Goal: Information Seeking & Learning: Learn about a topic

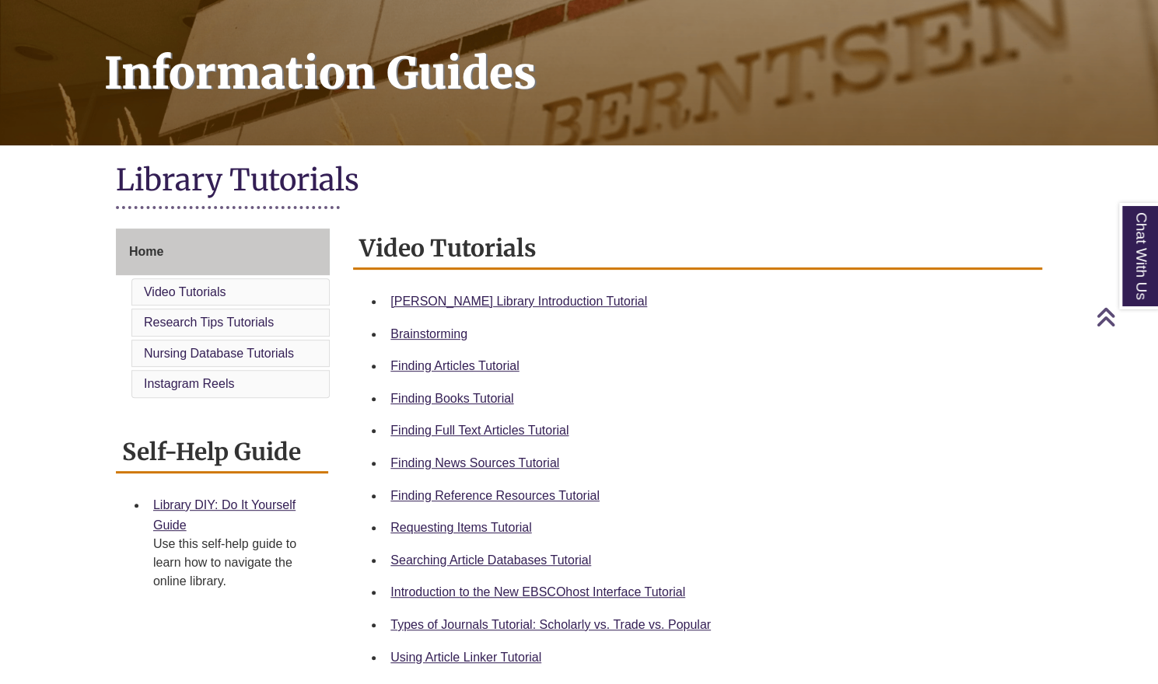
scroll to position [216, 0]
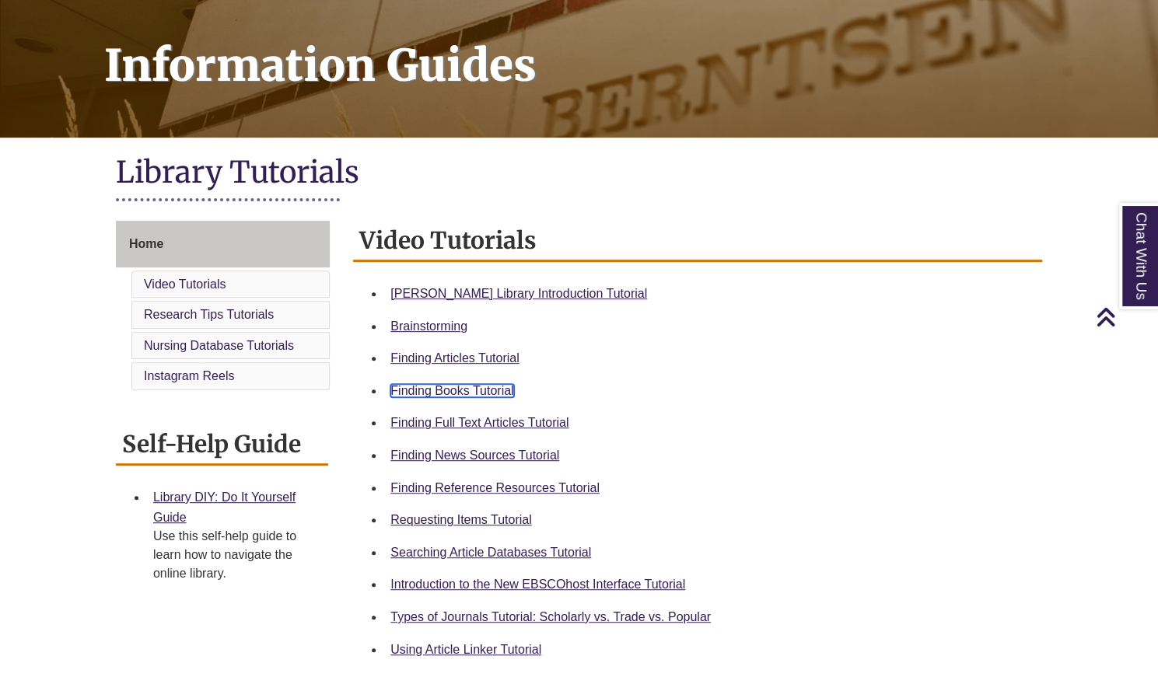
click at [488, 388] on link "Finding Books Tutorial" at bounding box center [451, 390] width 123 height 13
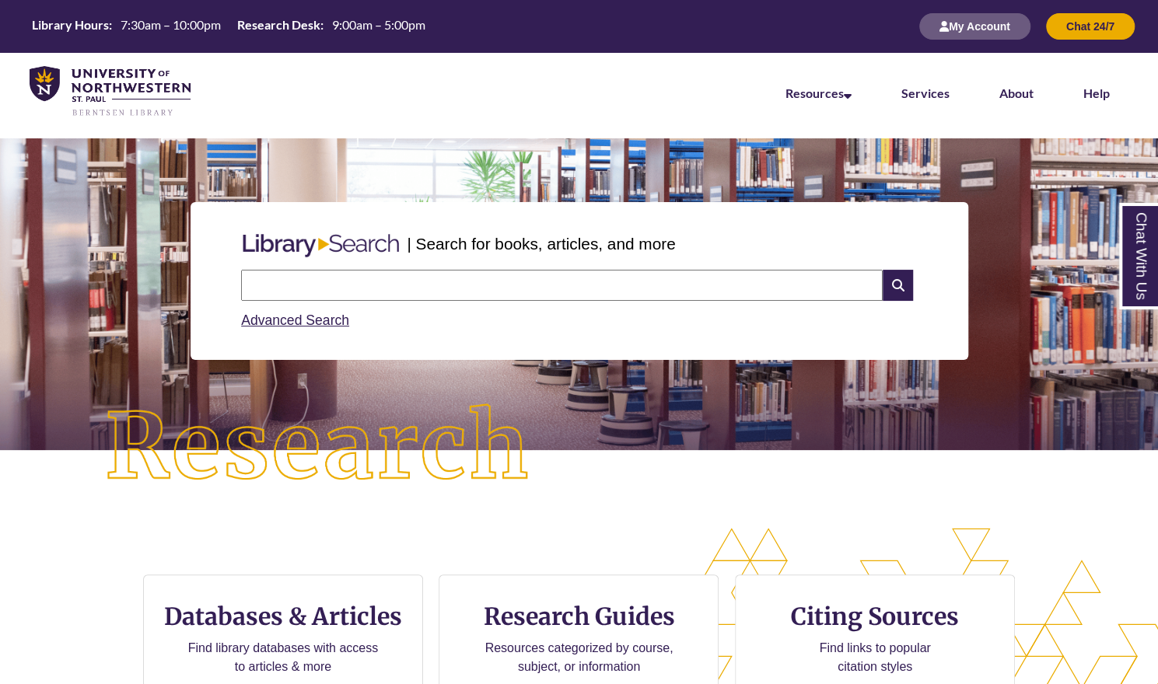
click at [448, 291] on input "text" at bounding box center [561, 285] width 641 height 31
type input "**********"
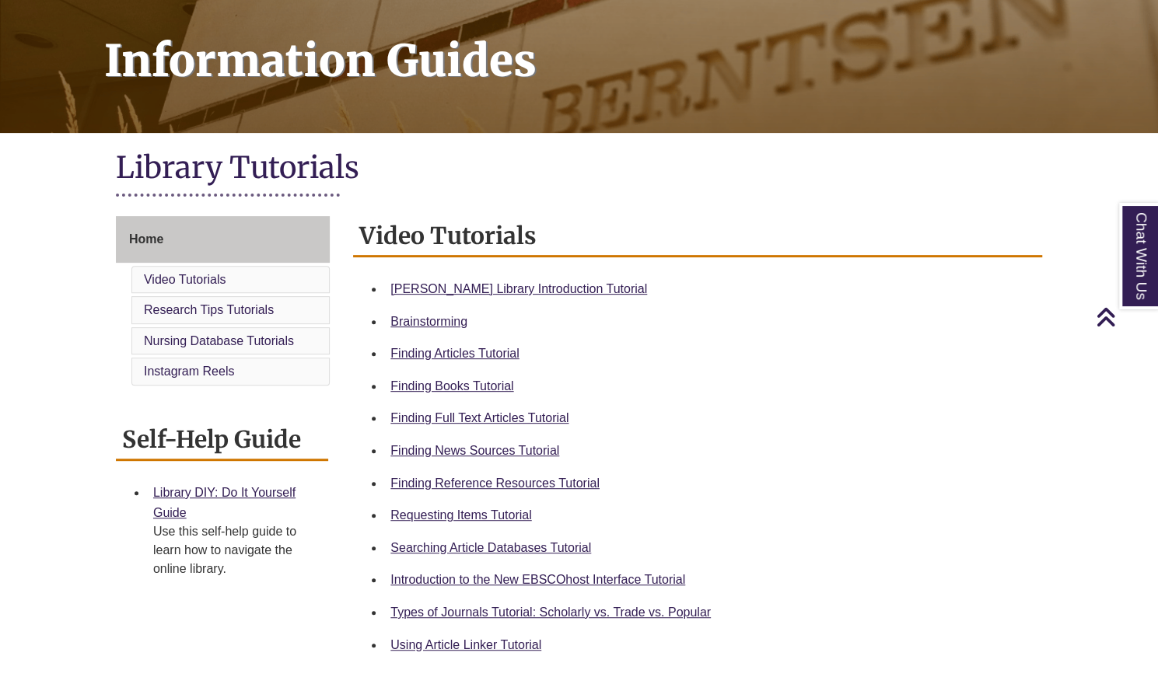
scroll to position [223, 0]
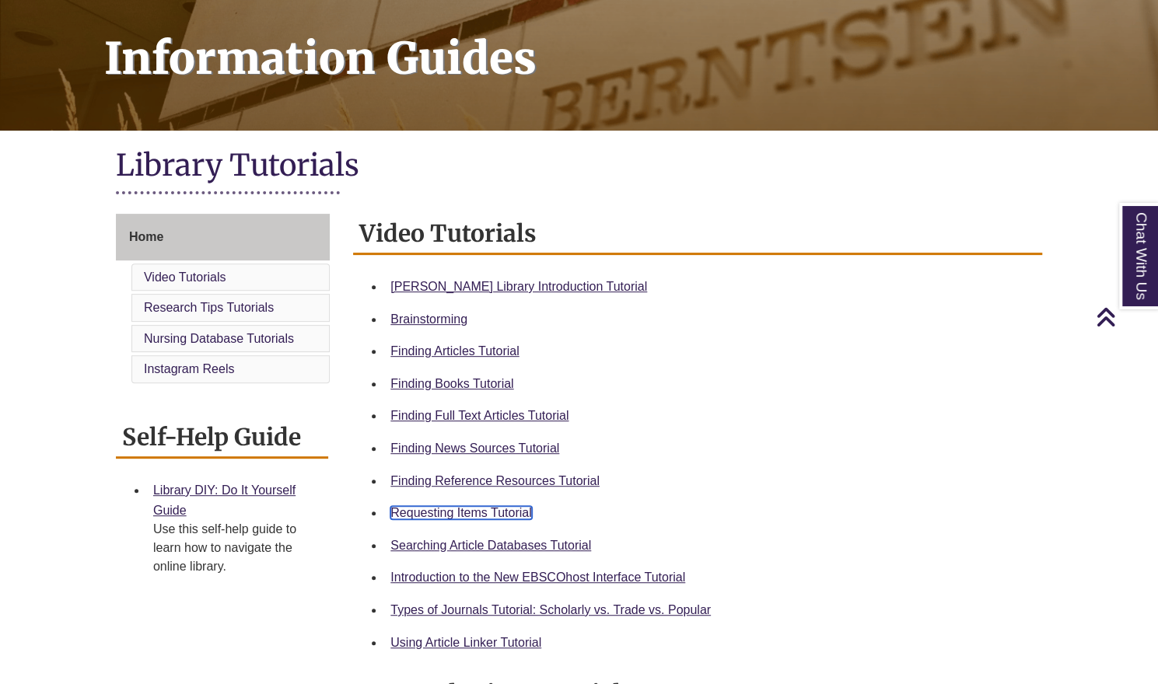
click at [464, 509] on link "Requesting Items Tutorial" at bounding box center [460, 512] width 141 height 13
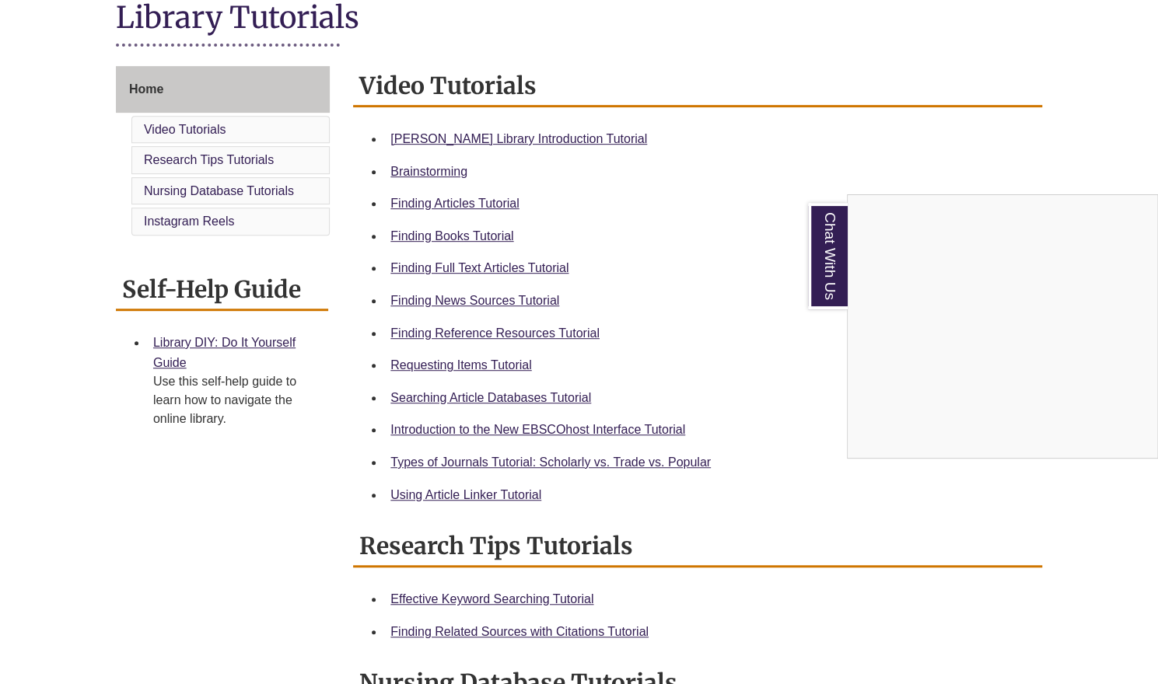
scroll to position [372, 0]
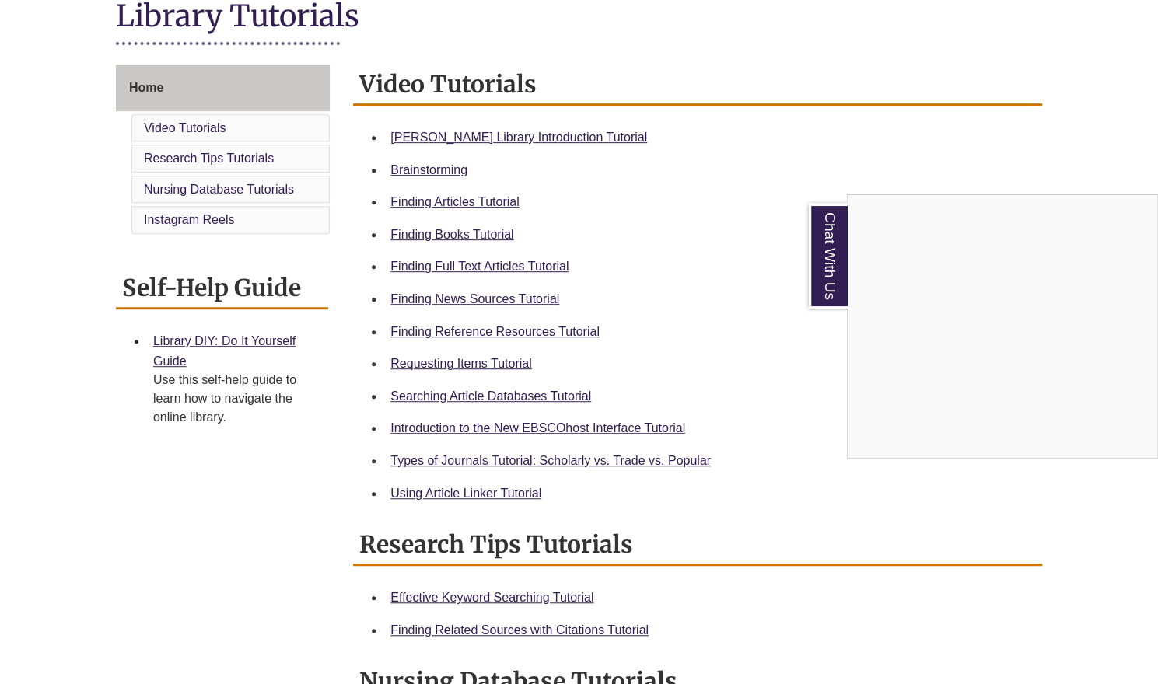
click at [452, 458] on div "Chat With Us" at bounding box center [579, 342] width 1158 height 684
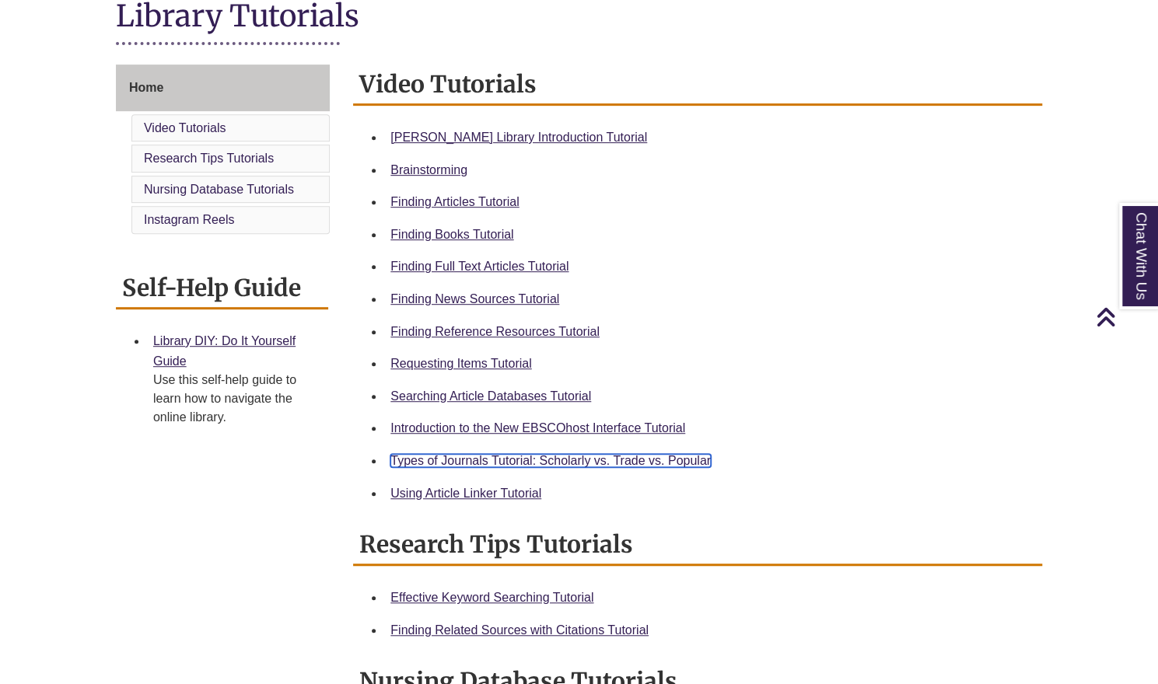
click at [463, 463] on link "Types of Journals Tutorial: Scholarly vs. Trade vs. Popular" at bounding box center [550, 460] width 320 height 13
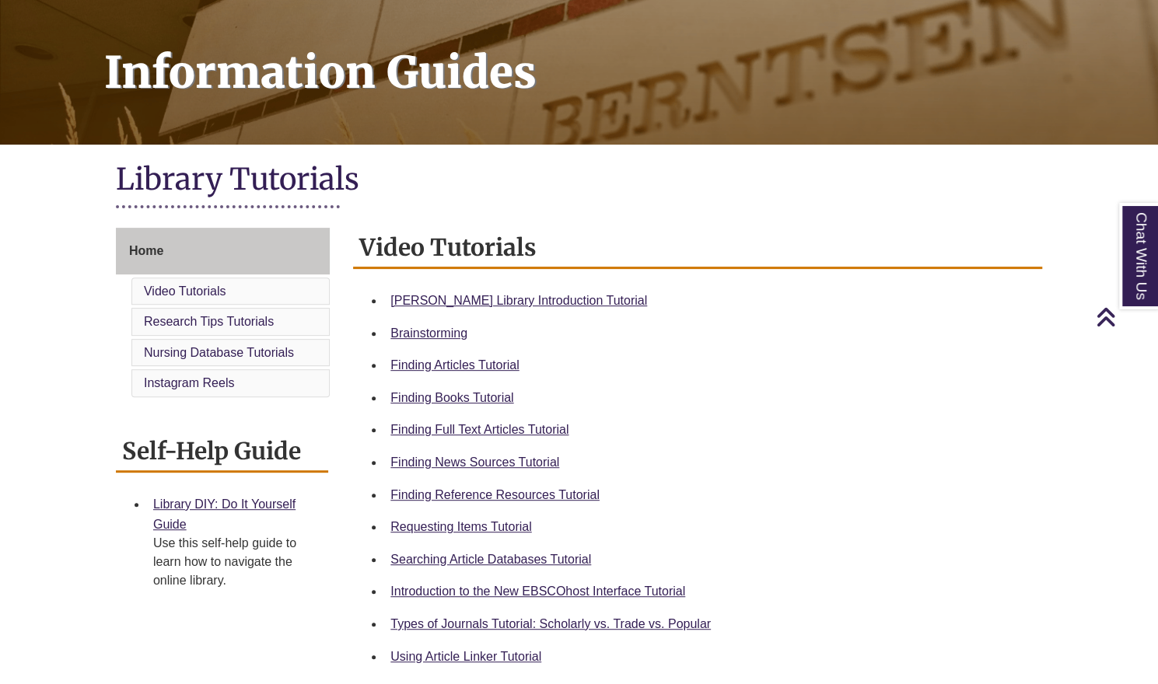
scroll to position [213, 0]
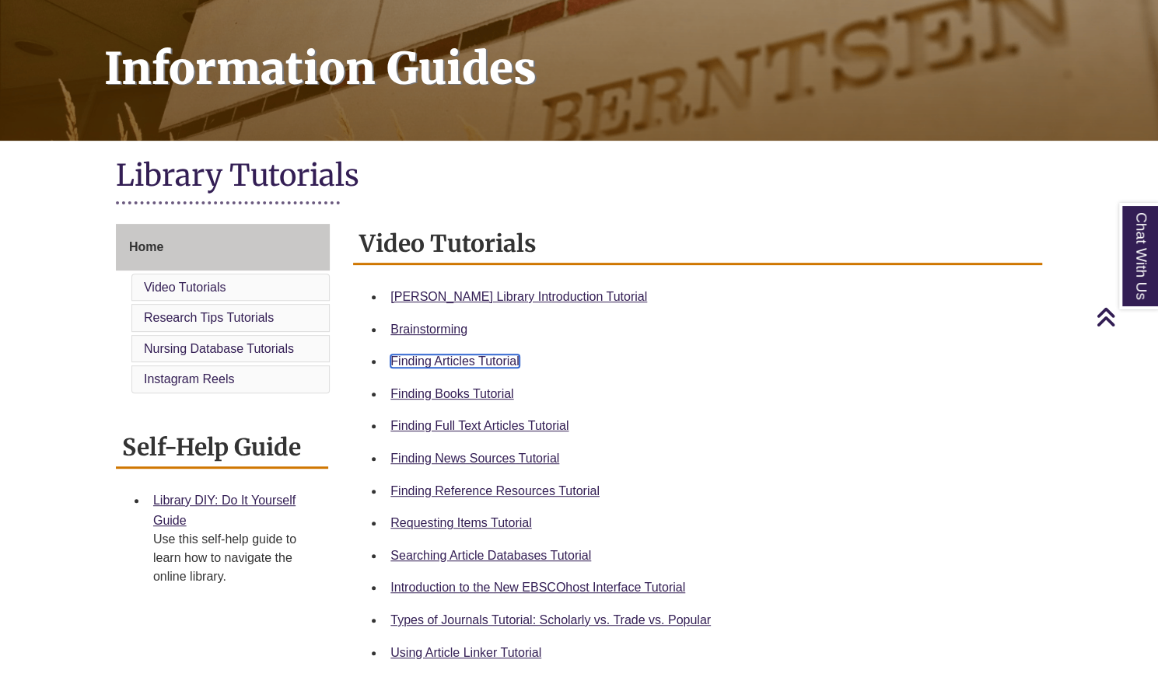
click at [462, 357] on link "Finding Articles Tutorial" at bounding box center [454, 361] width 128 height 13
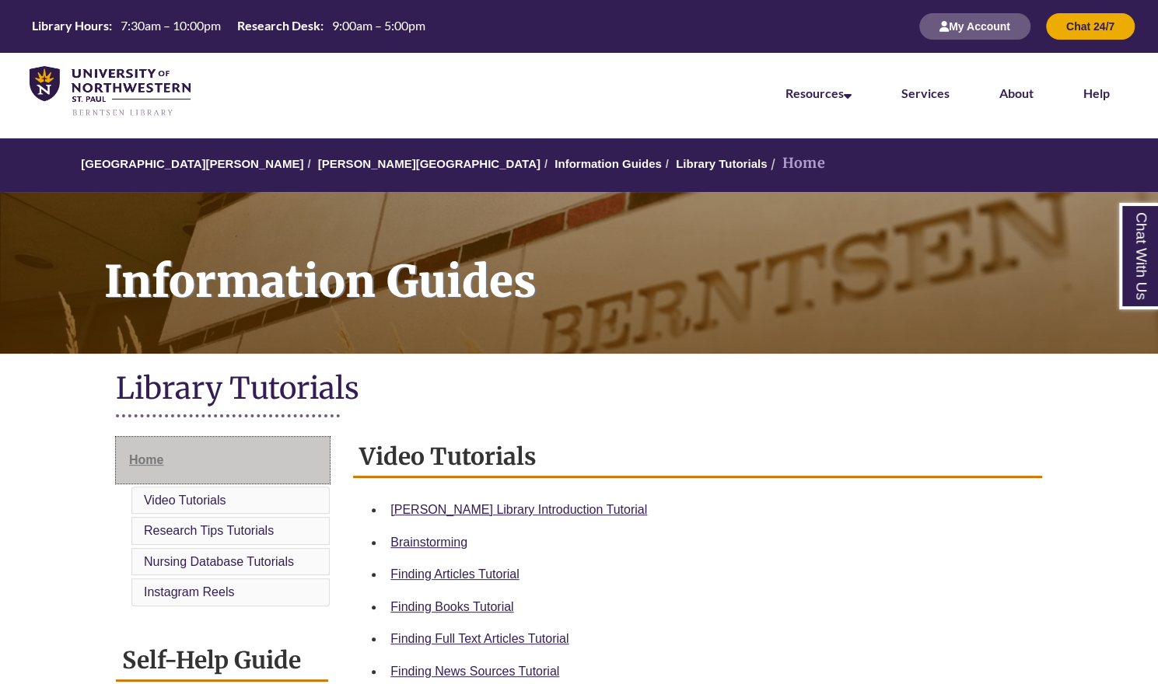
click at [207, 456] on link "Home" at bounding box center [223, 460] width 214 height 47
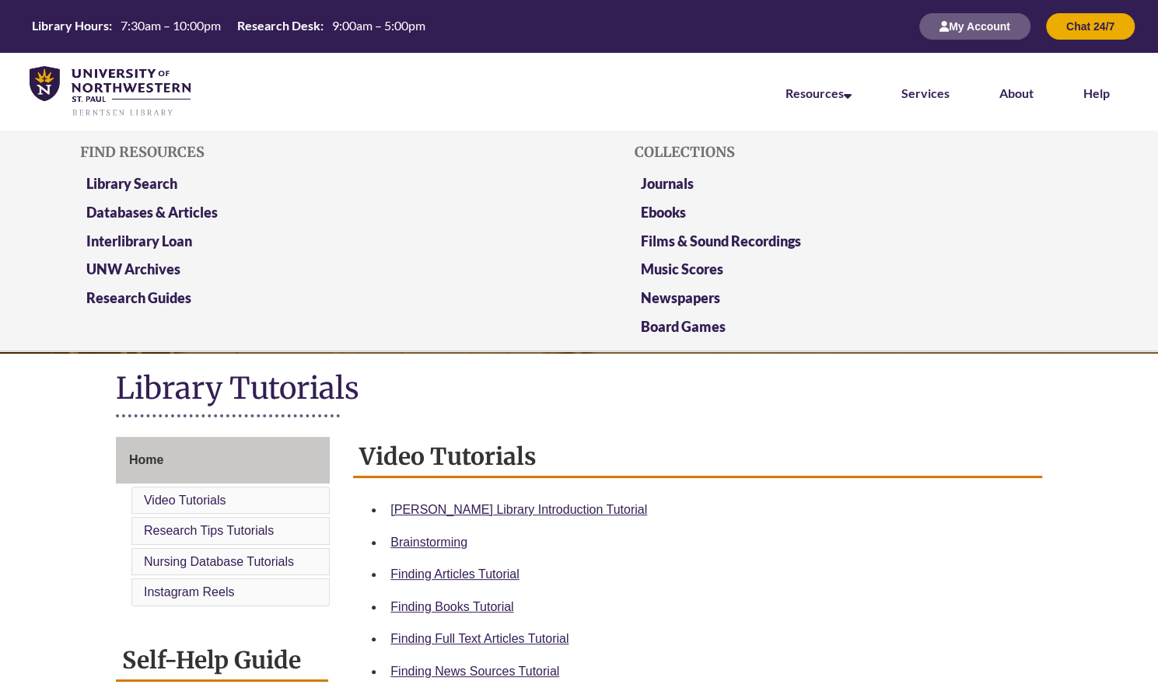
click at [760, 83] on li "Resources Find Resources Library Search Databases & Articles Interlibrary Loan …" at bounding box center [818, 92] width 116 height 78
click at [169, 180] on link "Library Search" at bounding box center [131, 184] width 91 height 19
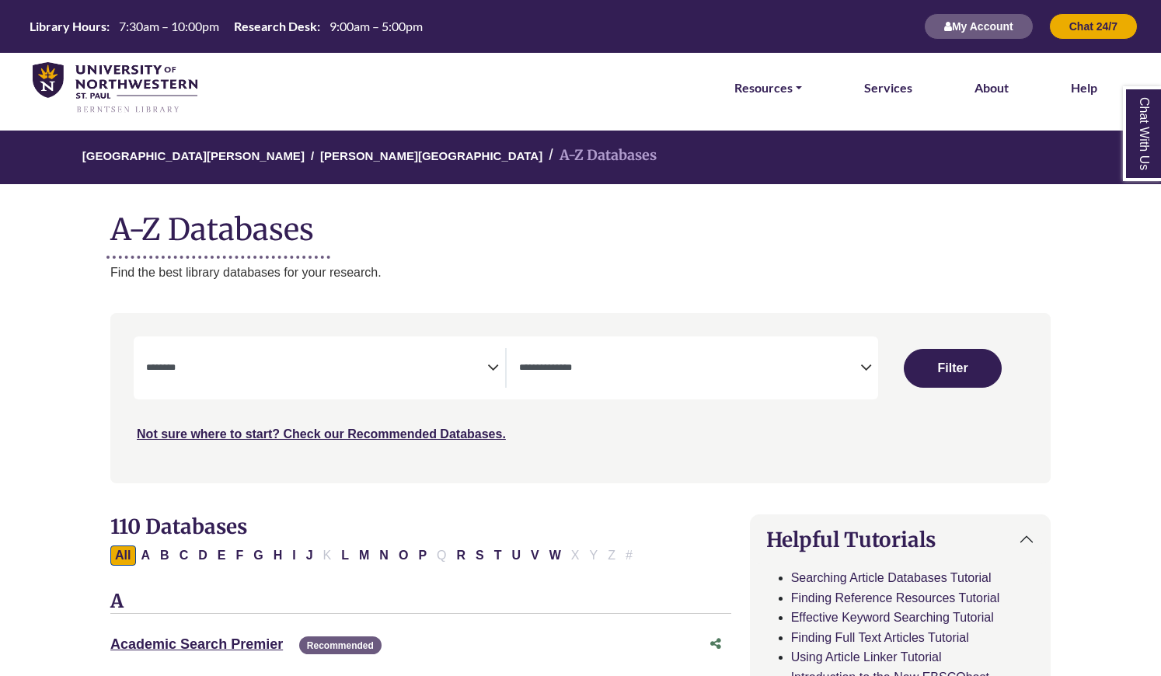
select select "Database Subject Filter"
select select "Database Types Filter"
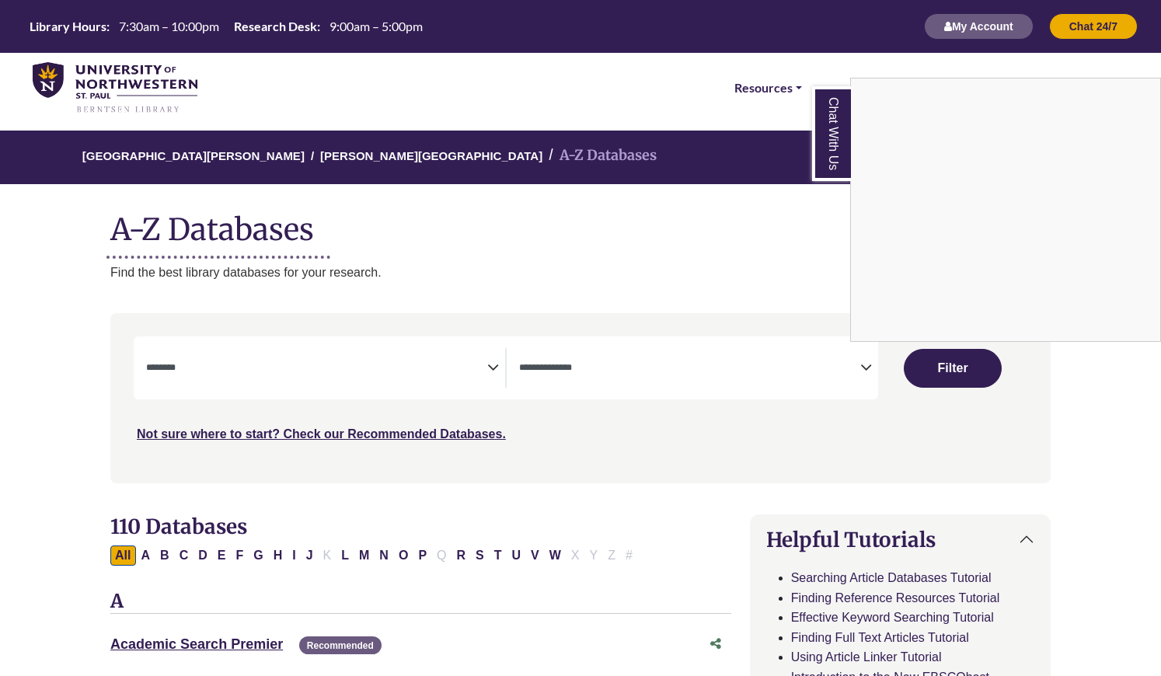
click at [491, 366] on div "Chat With Us" at bounding box center [580, 338] width 1161 height 676
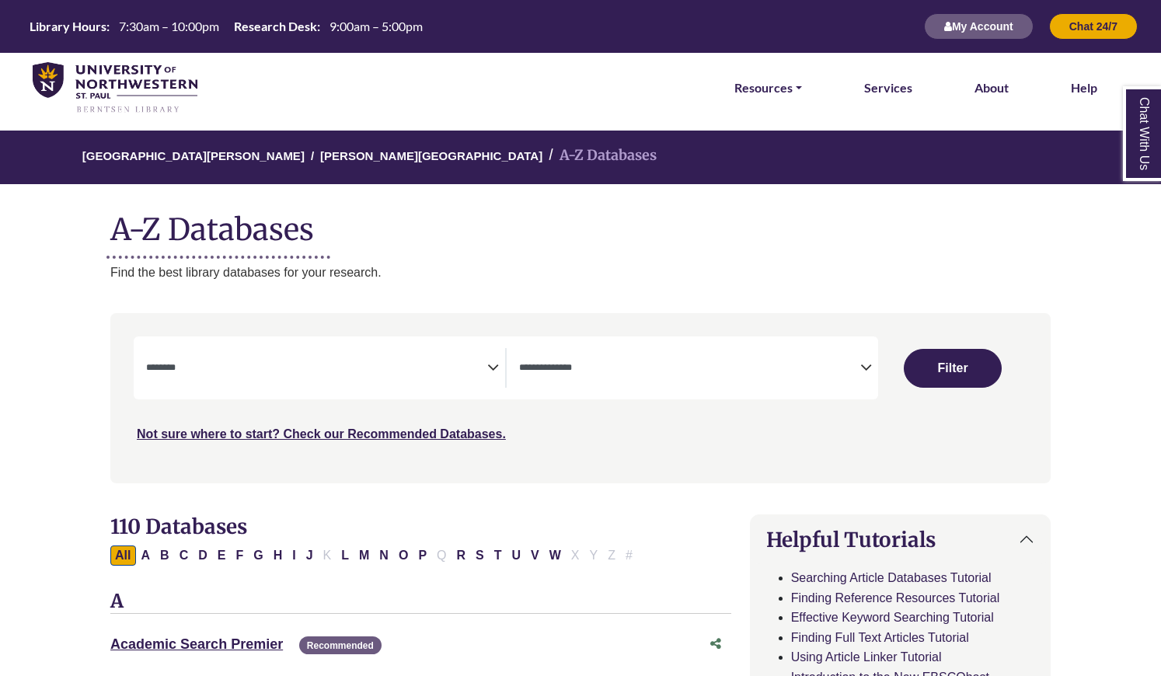
click at [491, 371] on icon "Search filters" at bounding box center [493, 365] width 12 height 23
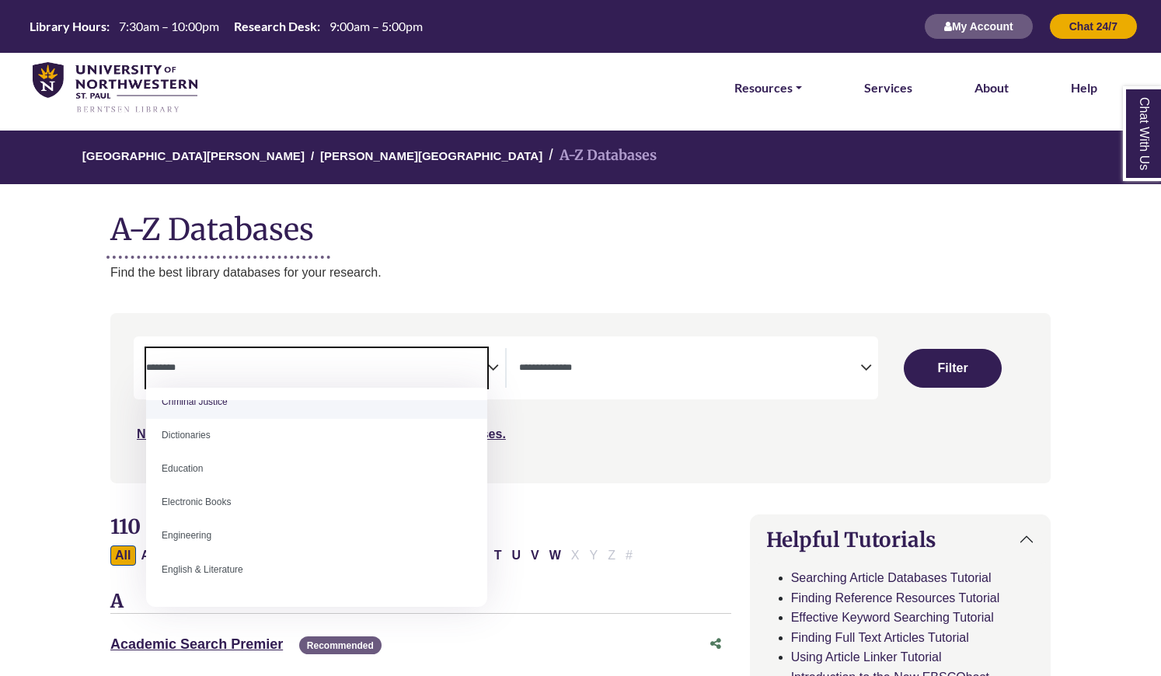
scroll to position [385, 0]
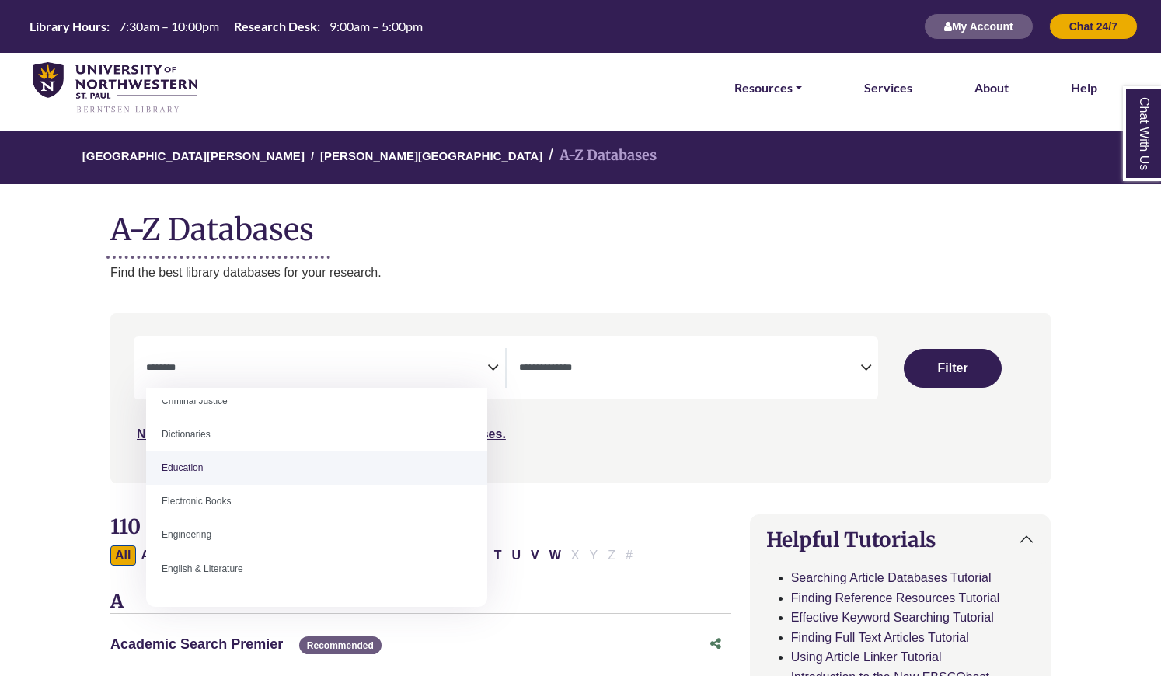
select select "*****"
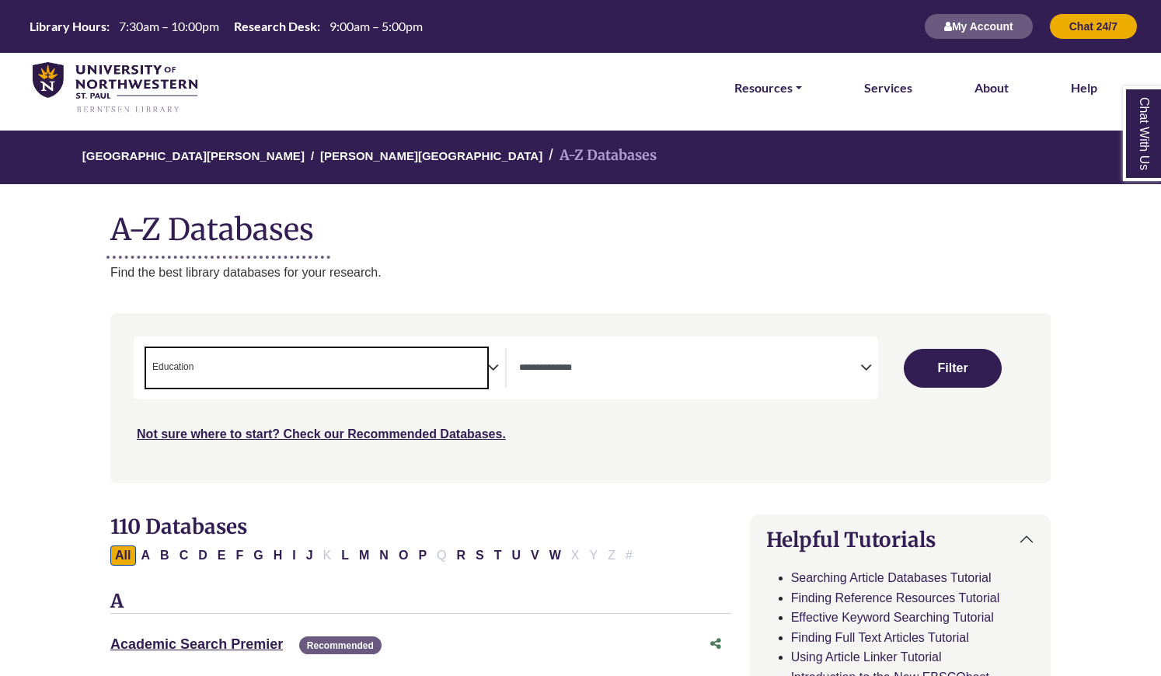
click at [482, 368] on span "× Education" at bounding box center [316, 368] width 341 height 40
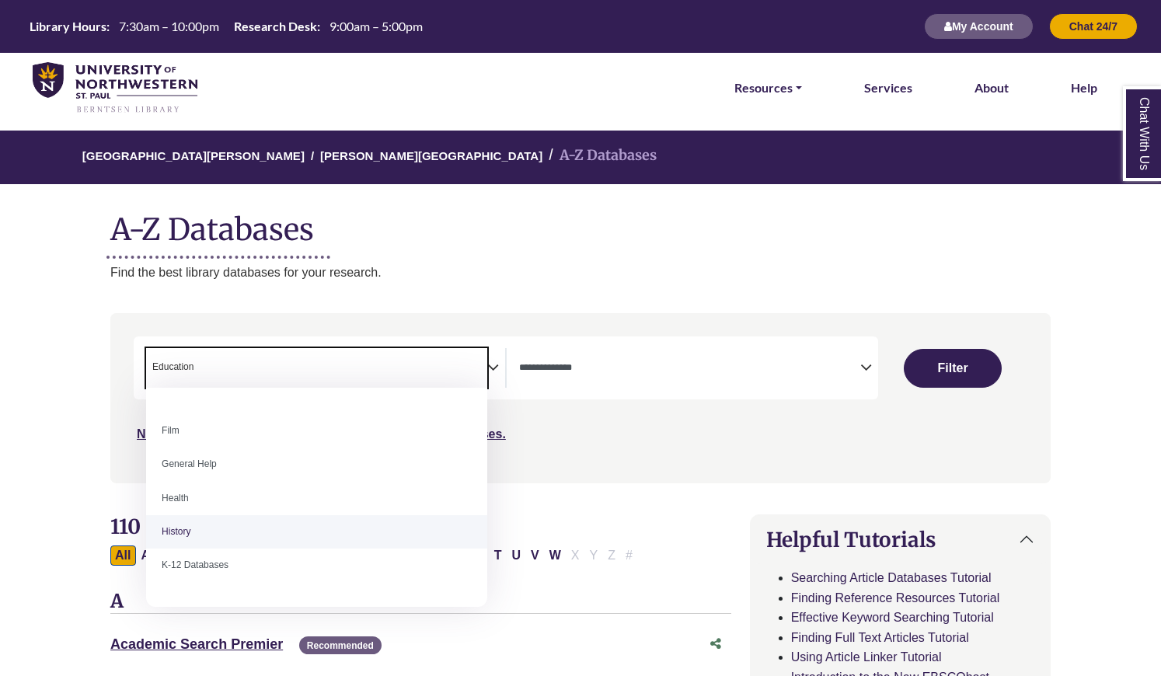
scroll to position [630, 0]
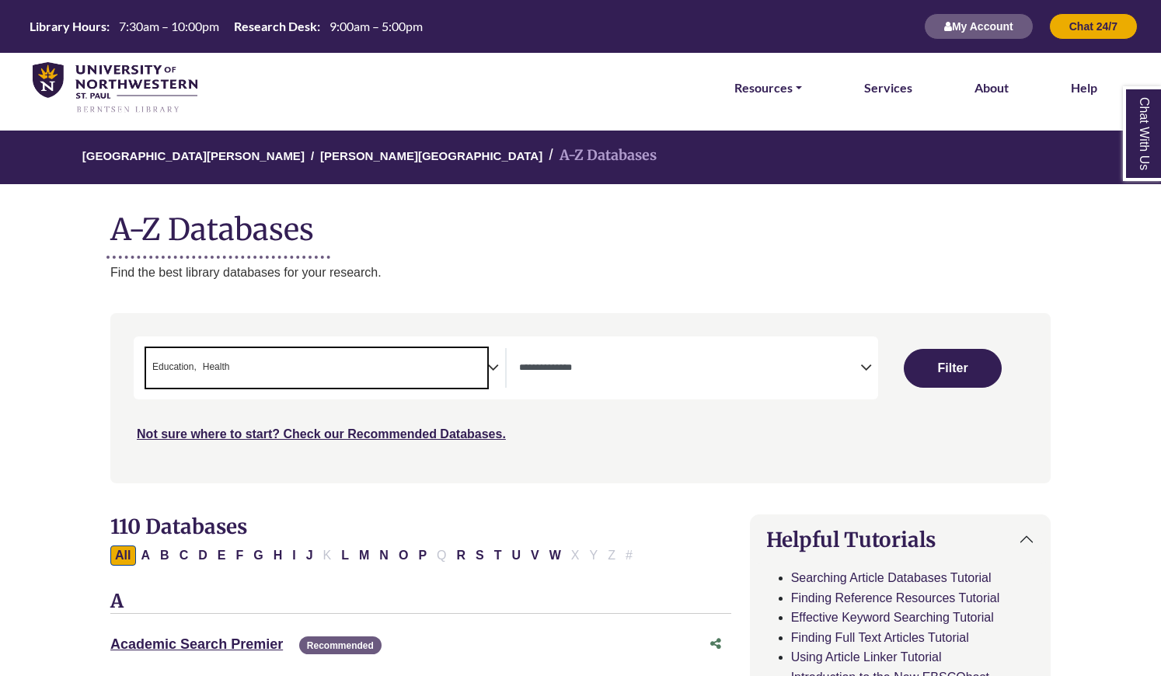
click at [488, 368] on icon "Search filters" at bounding box center [493, 365] width 12 height 23
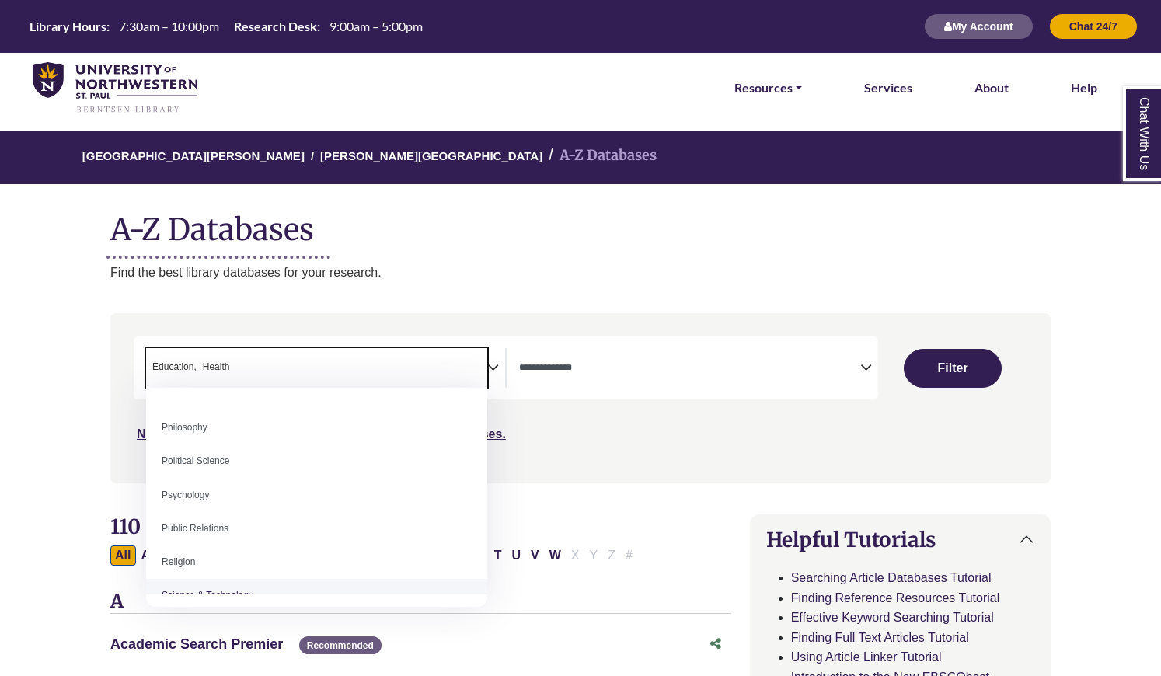
scroll to position [1162, 0]
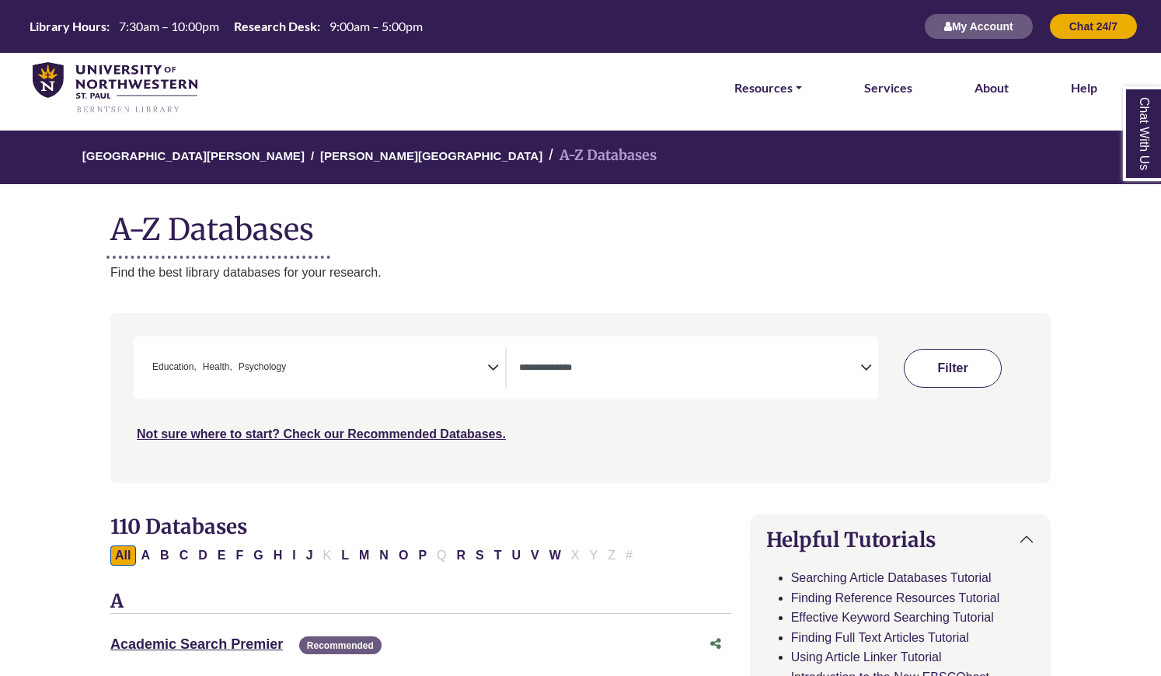
click at [985, 363] on button "Filter" at bounding box center [953, 368] width 98 height 39
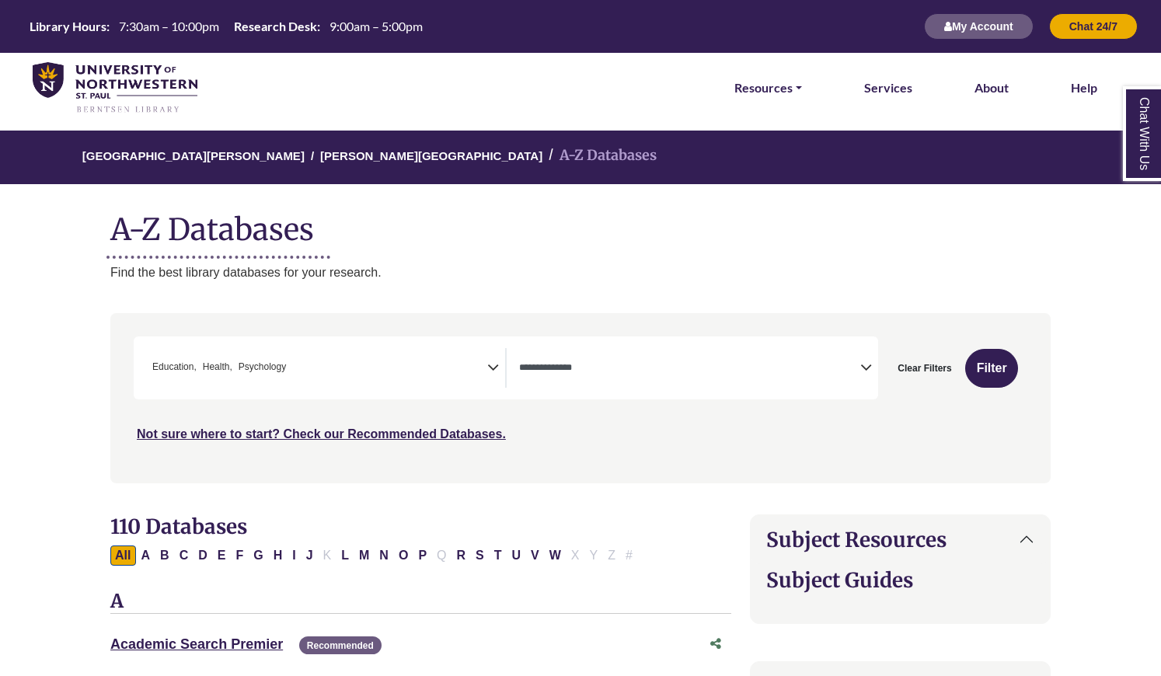
select select "Database Types Filter"
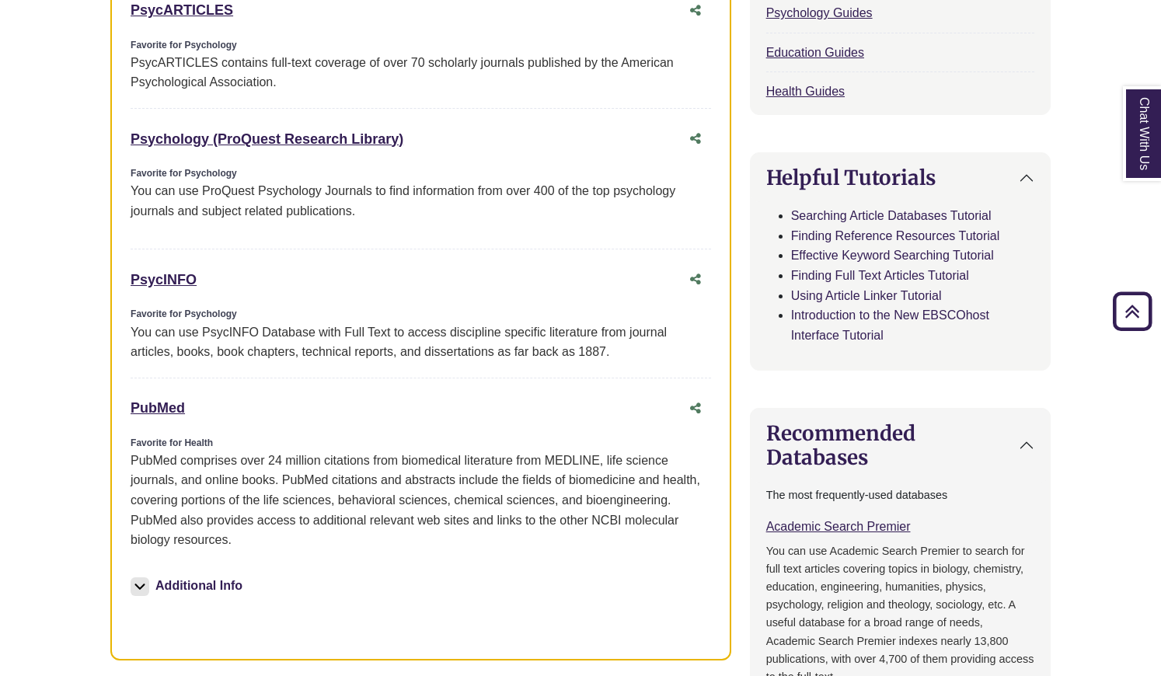
scroll to position [791, 0]
